Goal: Navigation & Orientation: Find specific page/section

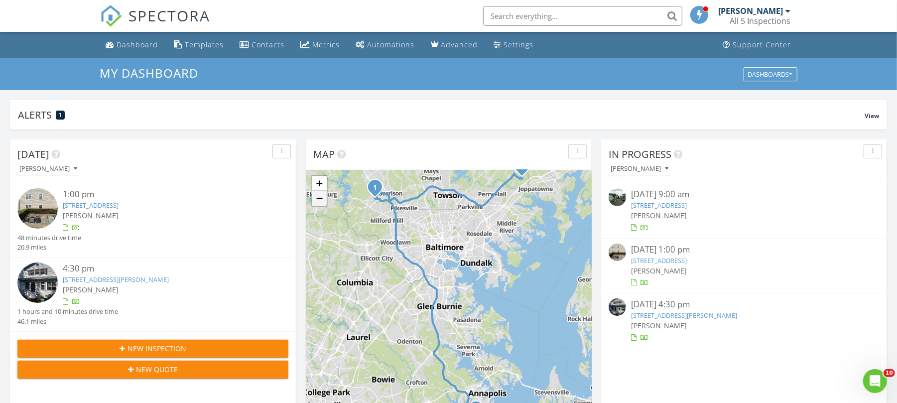
click at [323, 203] on link "−" at bounding box center [319, 198] width 15 height 15
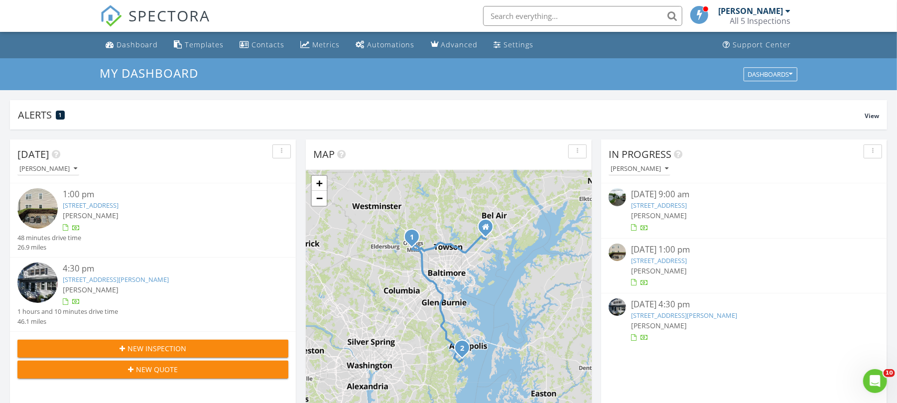
scroll to position [22, 0]
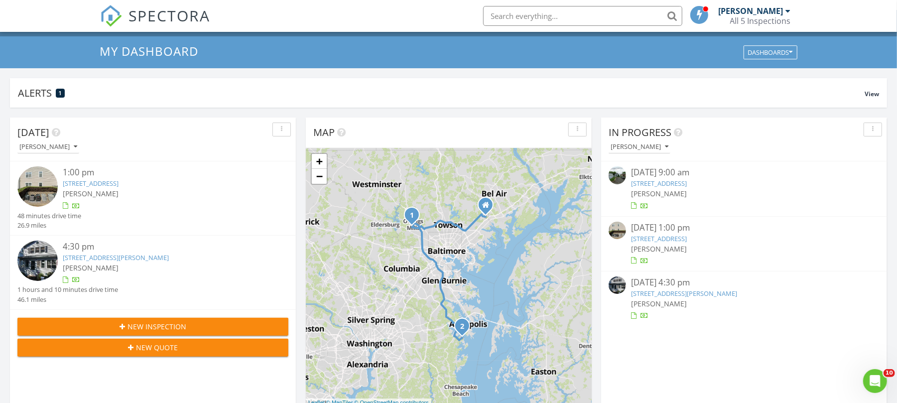
click at [118, 184] on link "[STREET_ADDRESS]" at bounding box center [91, 183] width 56 height 9
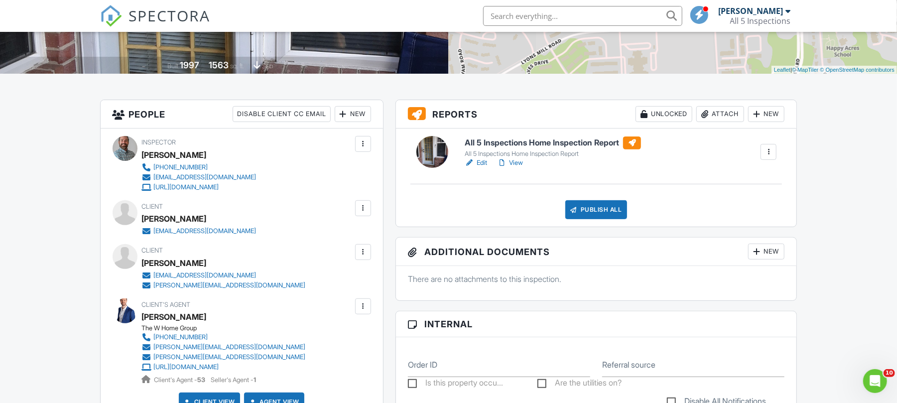
scroll to position [243, 0]
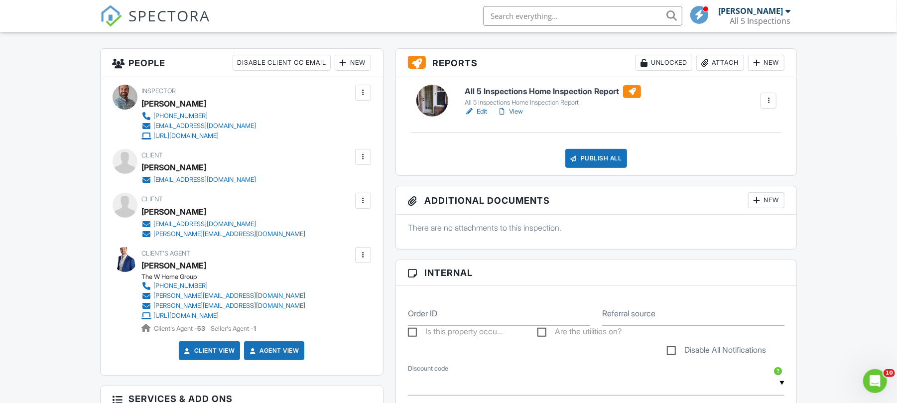
click at [581, 92] on h6 "All 5 Inspections Home Inspection Report" at bounding box center [552, 91] width 176 height 13
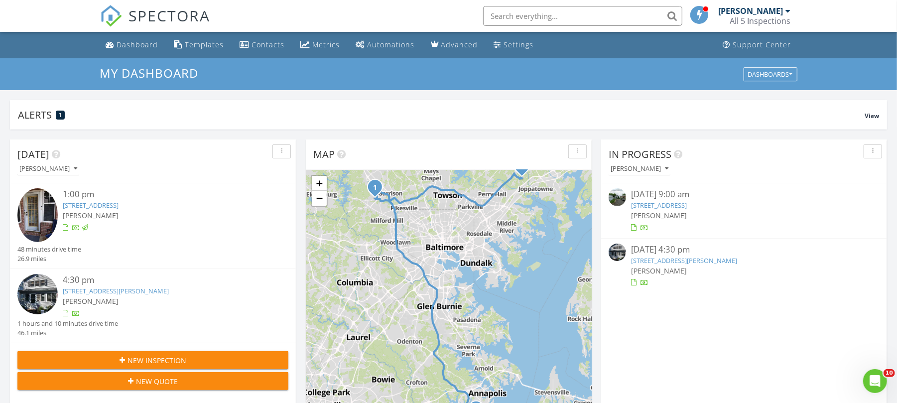
click at [154, 293] on link "427 Magnolia Dr, Edgewater, MD 21037" at bounding box center [116, 290] width 106 height 9
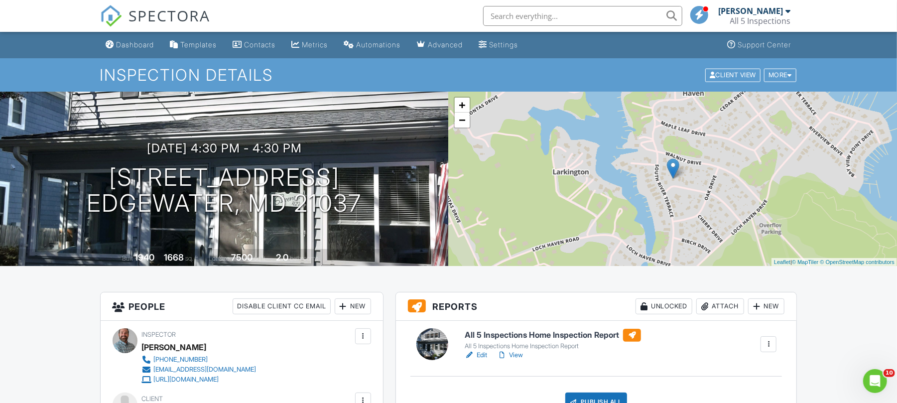
click at [176, 7] on span "SPECTORA" at bounding box center [170, 15] width 82 height 21
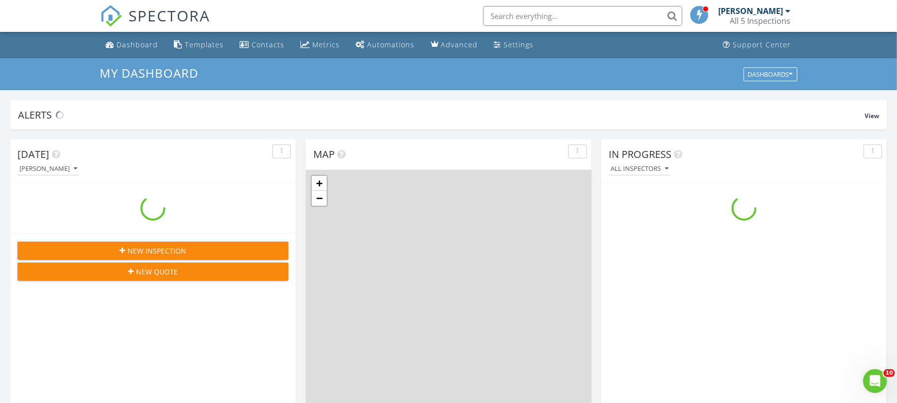
scroll to position [926, 917]
